Goal: Task Accomplishment & Management: Manage account settings

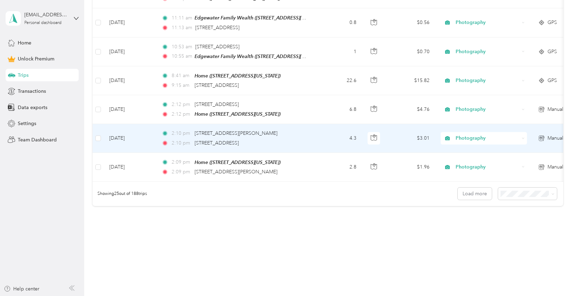
scroll to position [723, 0]
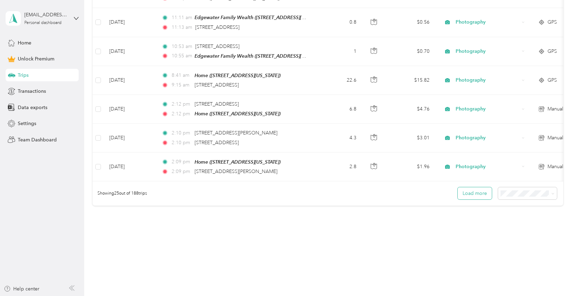
click at [483, 189] on button "Load more" at bounding box center [475, 194] width 34 height 12
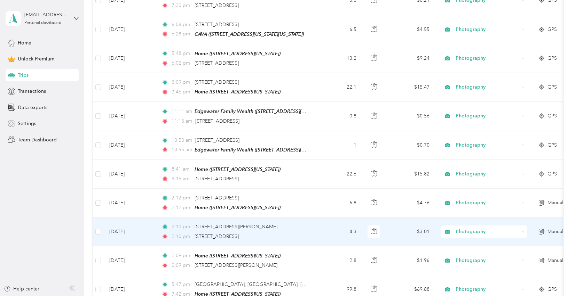
scroll to position [632, 0]
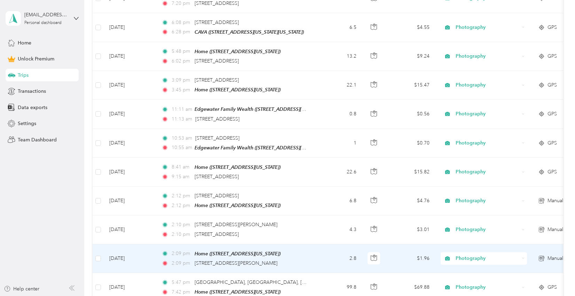
click at [330, 252] on td "2.8" at bounding box center [339, 259] width 46 height 29
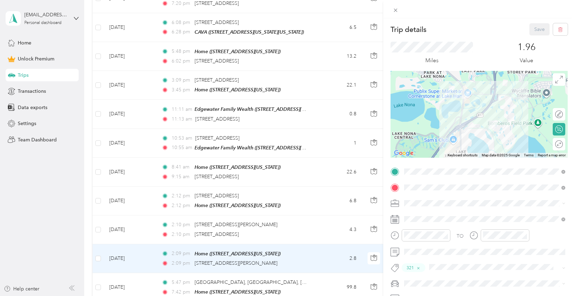
click at [328, 227] on div "Trip details Save This trip cannot be edited because it is either under review,…" at bounding box center [287, 148] width 575 height 296
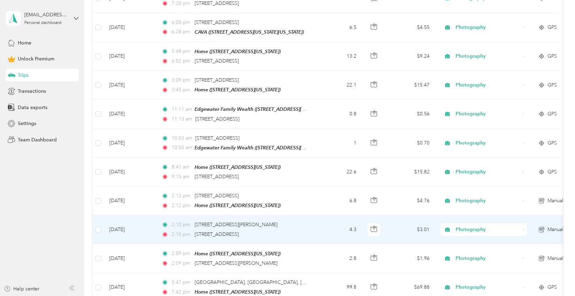
click at [328, 227] on td "4.3" at bounding box center [339, 230] width 46 height 29
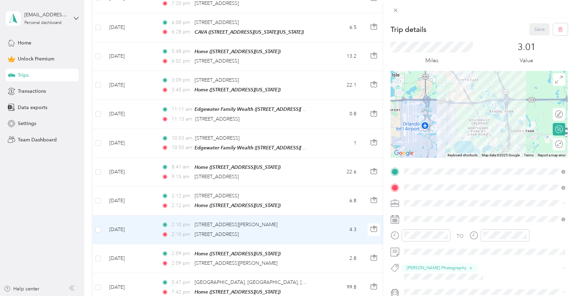
click at [321, 202] on div "Trip details Save This trip cannot be edited because it is either under review,…" at bounding box center [287, 148] width 575 height 296
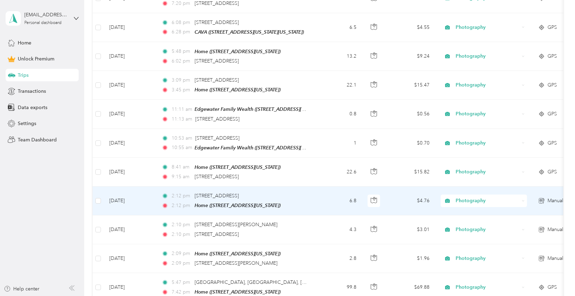
click at [321, 202] on td "6.8" at bounding box center [339, 201] width 46 height 29
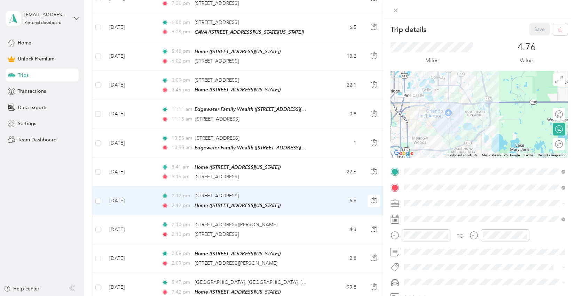
click at [411, 120] on li "Personal" at bounding box center [485, 118] width 166 height 12
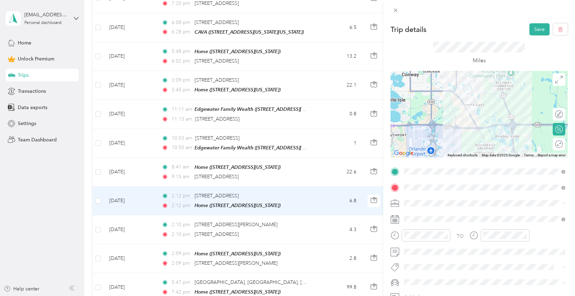
drag, startPoint x: 472, startPoint y: 96, endPoint x: 478, endPoint y: 117, distance: 21.8
click at [478, 117] on div at bounding box center [478, 114] width 177 height 87
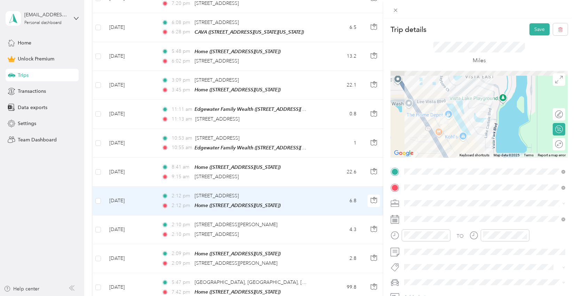
drag, startPoint x: 445, startPoint y: 111, endPoint x: 476, endPoint y: 162, distance: 59.5
click at [476, 163] on div "Trip details Save This trip cannot be edited because it is either under review,…" at bounding box center [478, 170] width 177 height 295
click at [426, 131] on div "Photography" at bounding box center [484, 127] width 156 height 7
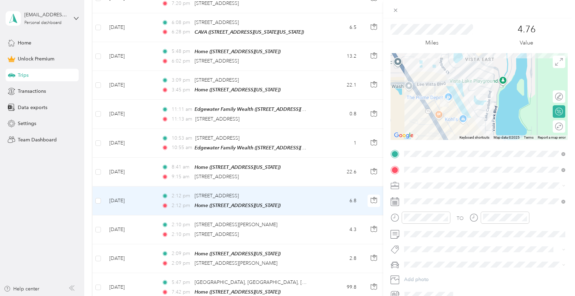
scroll to position [13, 0]
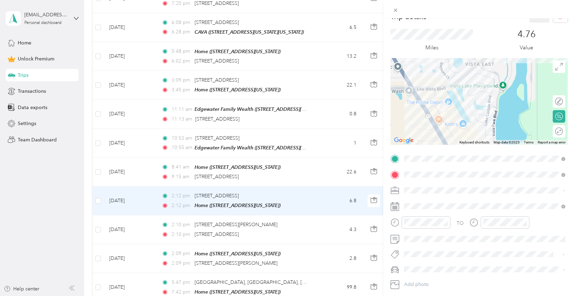
click at [306, 227] on div "Trip details Save This trip cannot be edited because it is either under review,…" at bounding box center [287, 148] width 575 height 296
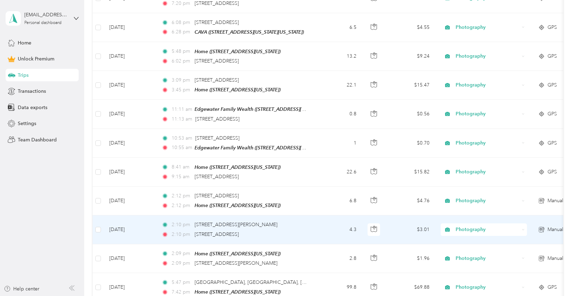
click at [306, 227] on div "2:10 pm [STREET_ADDRESS][PERSON_NAME] 2:10 pm [STREET_ADDRESS]" at bounding box center [234, 229] width 146 height 17
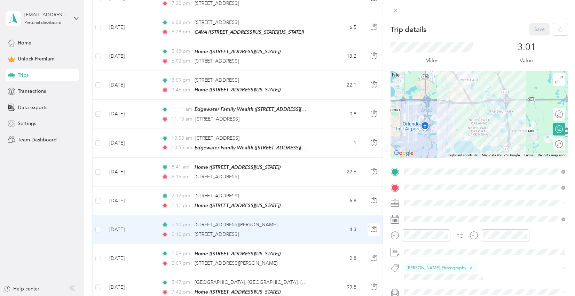
click at [309, 174] on div "Trip details Save This trip cannot be edited because it is either under review,…" at bounding box center [287, 148] width 575 height 296
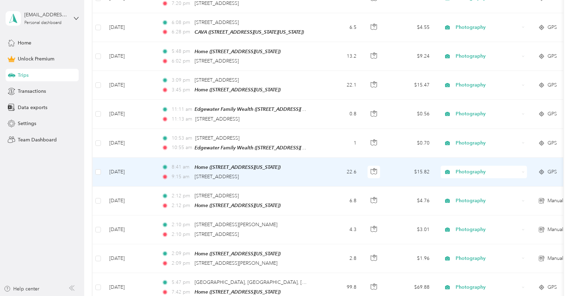
click at [309, 174] on td "8:41 am Home ([STREET_ADDRESS][US_STATE]) 9:15 am [STREET_ADDRESS]" at bounding box center [236, 172] width 160 height 29
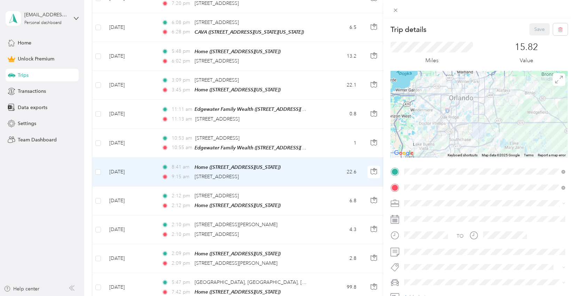
click at [320, 249] on div "Trip details Save This trip cannot be edited because it is either under review,…" at bounding box center [287, 148] width 575 height 296
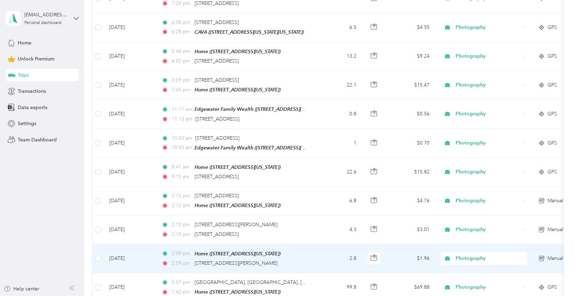
click at [320, 249] on td "2.8" at bounding box center [339, 259] width 46 height 29
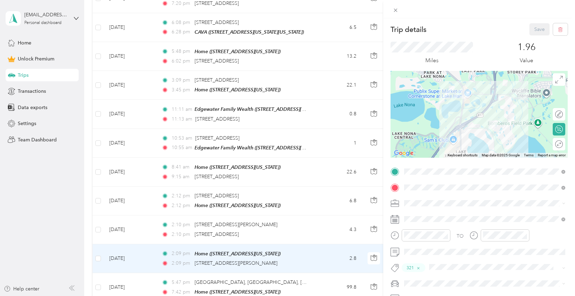
click at [320, 231] on div "Trip details Save This trip cannot be edited because it is either under review,…" at bounding box center [287, 148] width 575 height 296
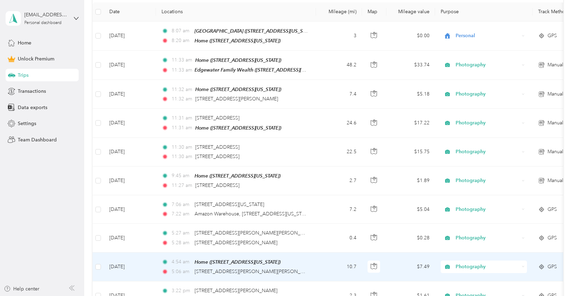
scroll to position [154, 0]
